Goal: Find specific page/section: Find specific page/section

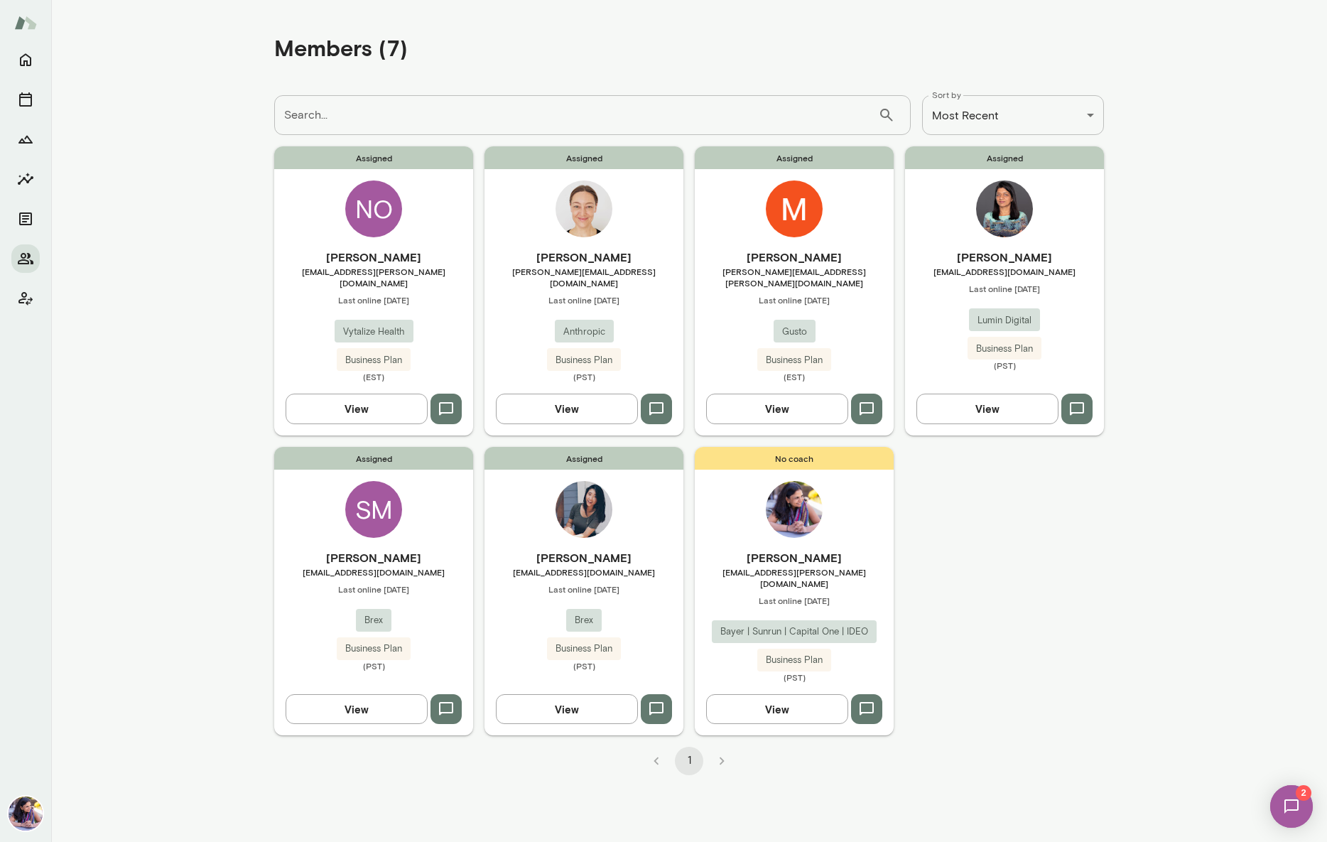
click at [1012, 215] on img at bounding box center [1004, 208] width 57 height 57
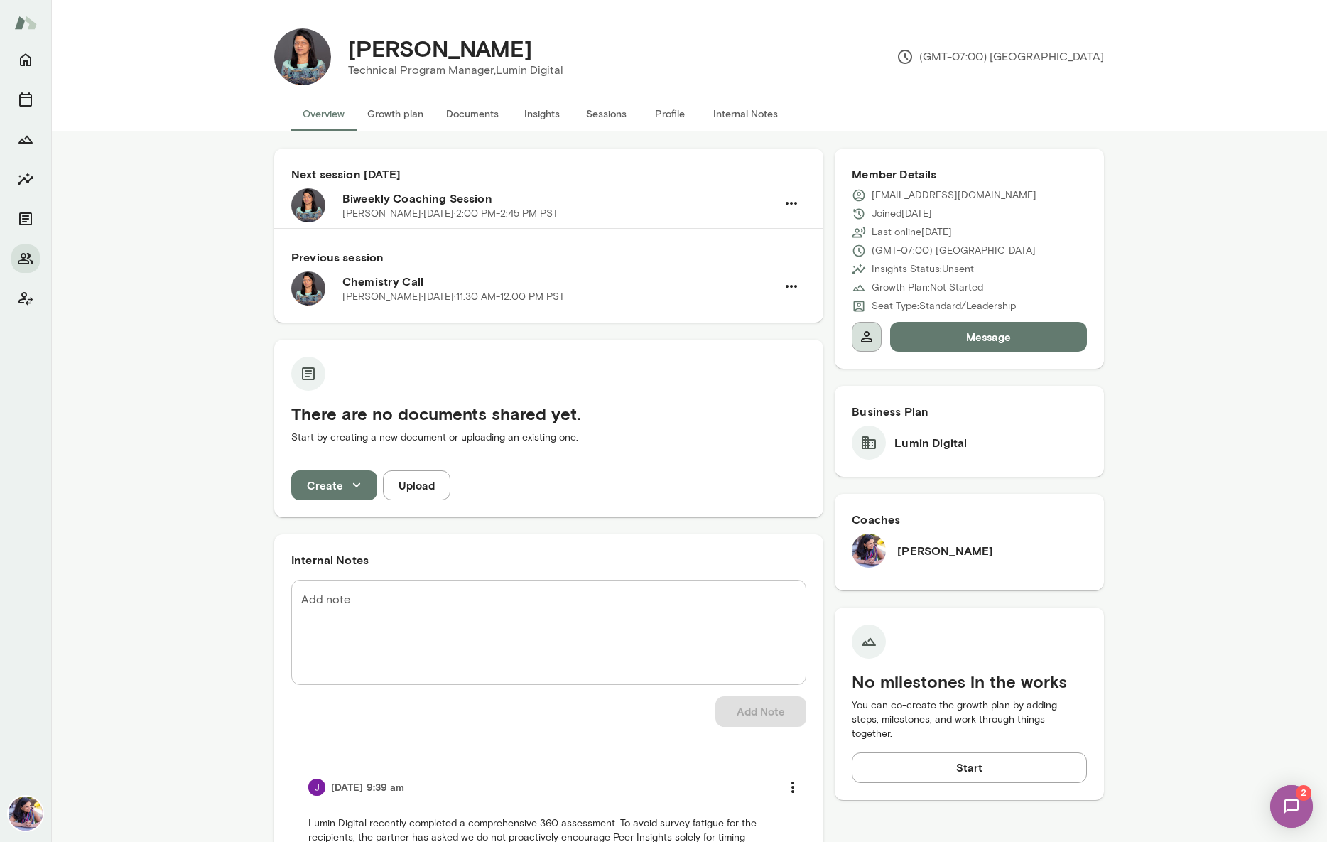
click at [862, 338] on icon "button" at bounding box center [866, 336] width 17 height 17
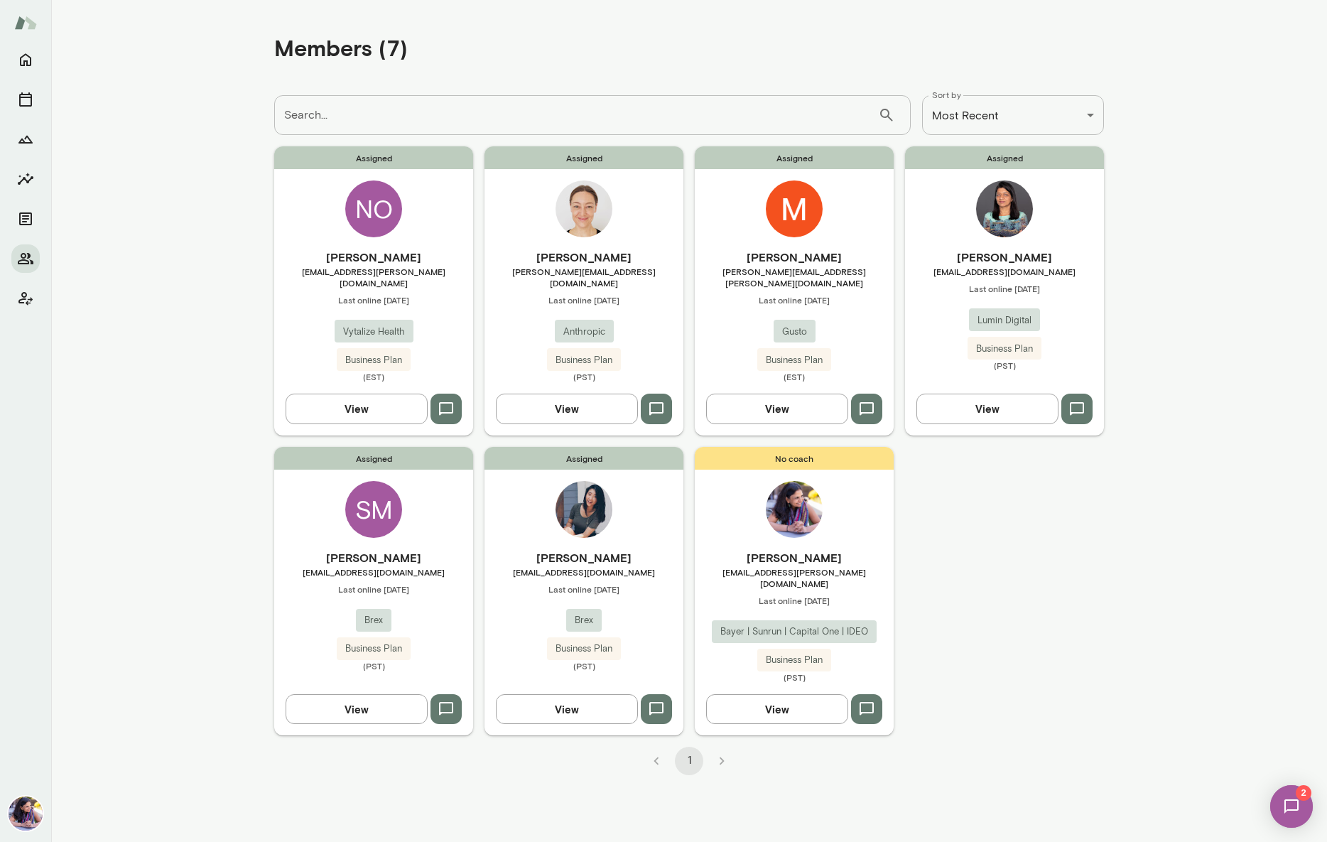
click at [377, 223] on div "NO" at bounding box center [373, 208] width 57 height 57
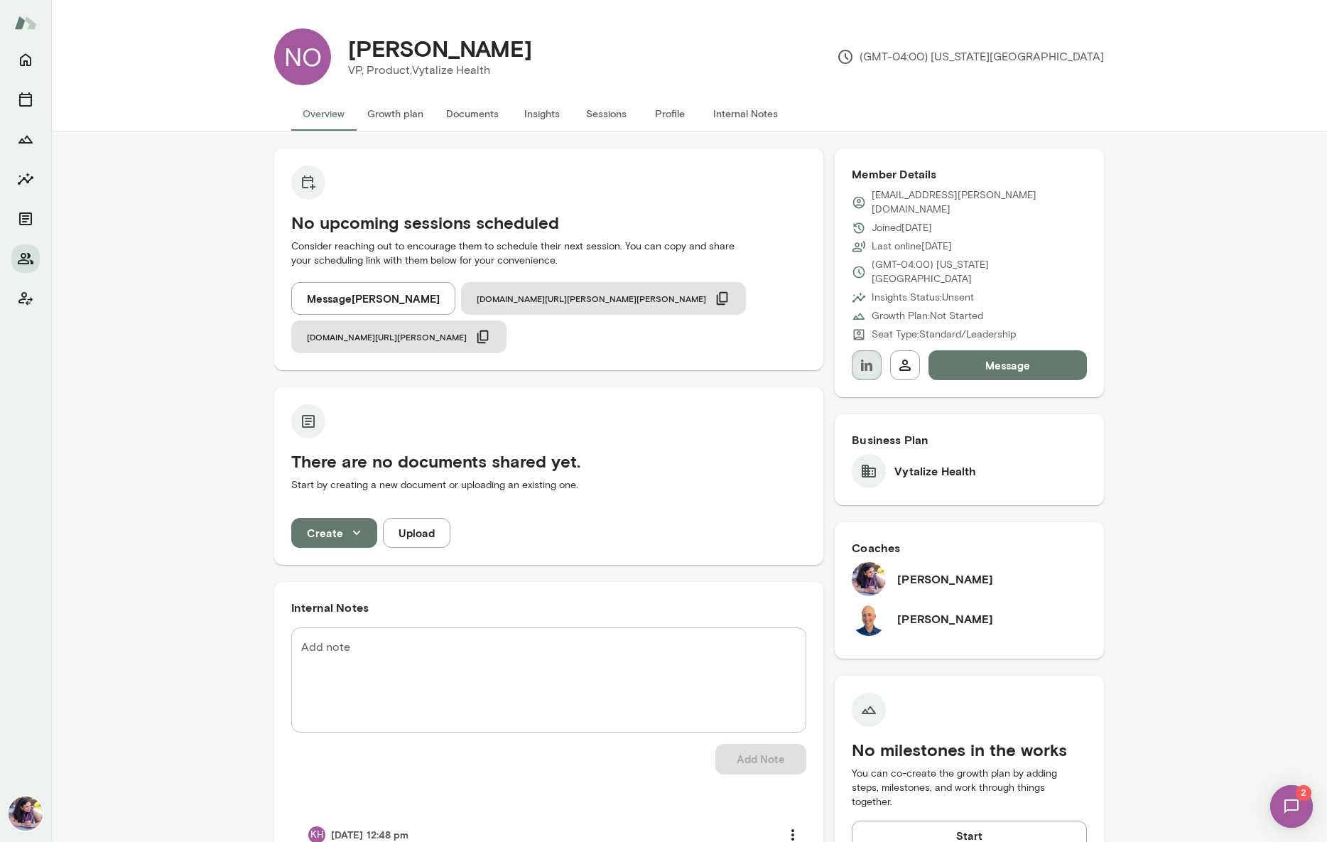
click at [867, 357] on icon "button" at bounding box center [866, 365] width 17 height 17
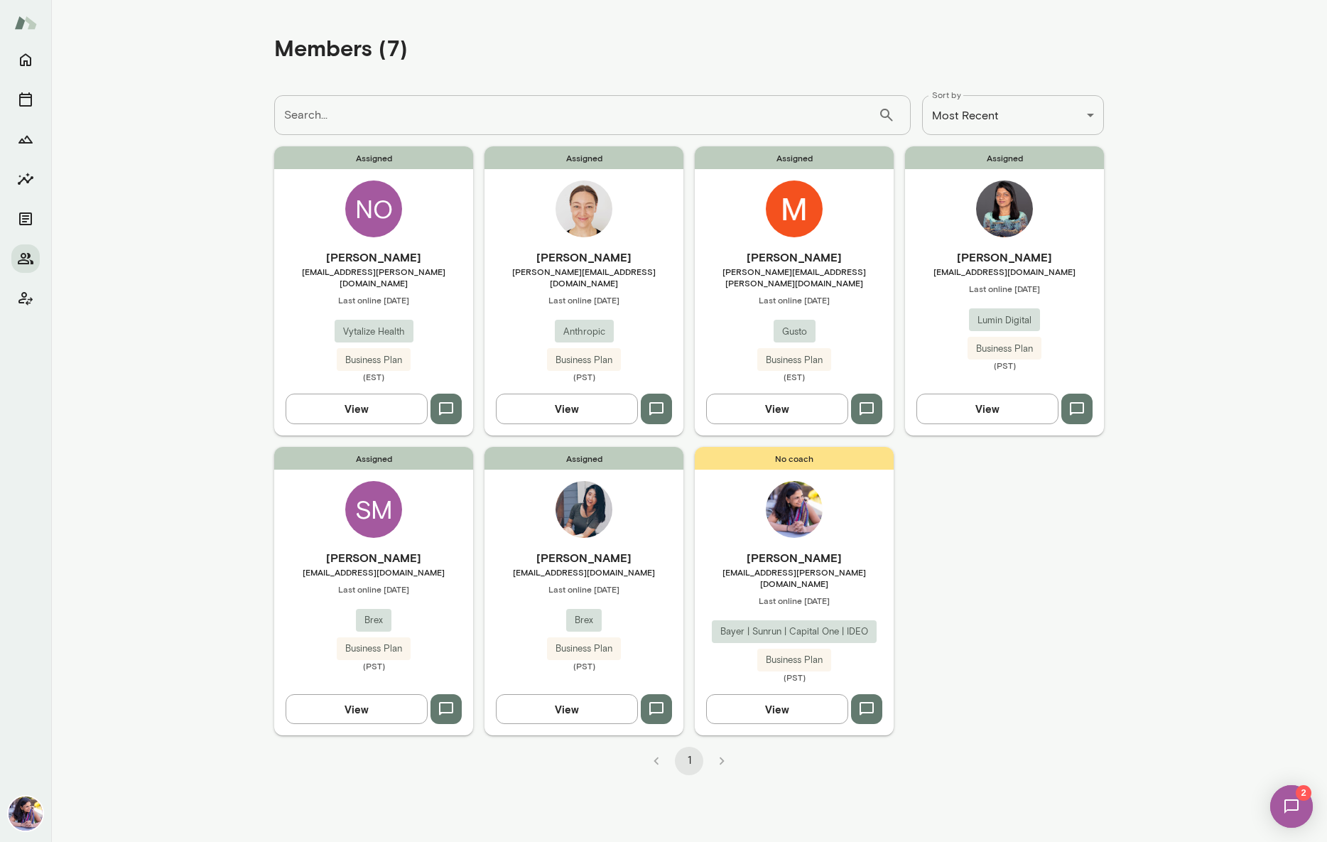
click at [576, 213] on img at bounding box center [584, 208] width 57 height 57
